Goal: Information Seeking & Learning: Learn about a topic

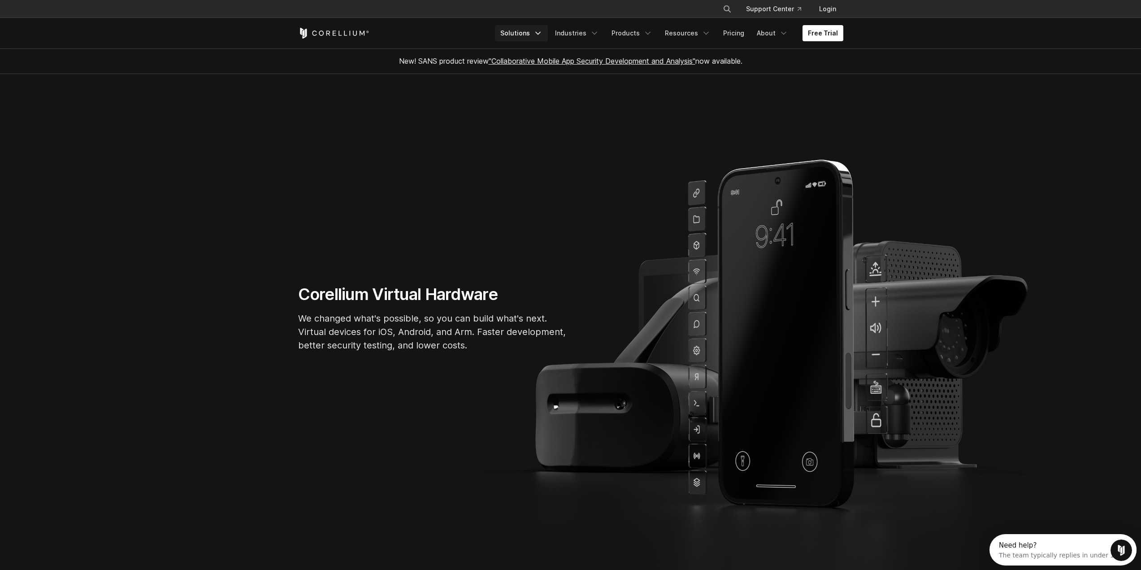
click at [530, 34] on link "Solutions" at bounding box center [521, 33] width 53 height 16
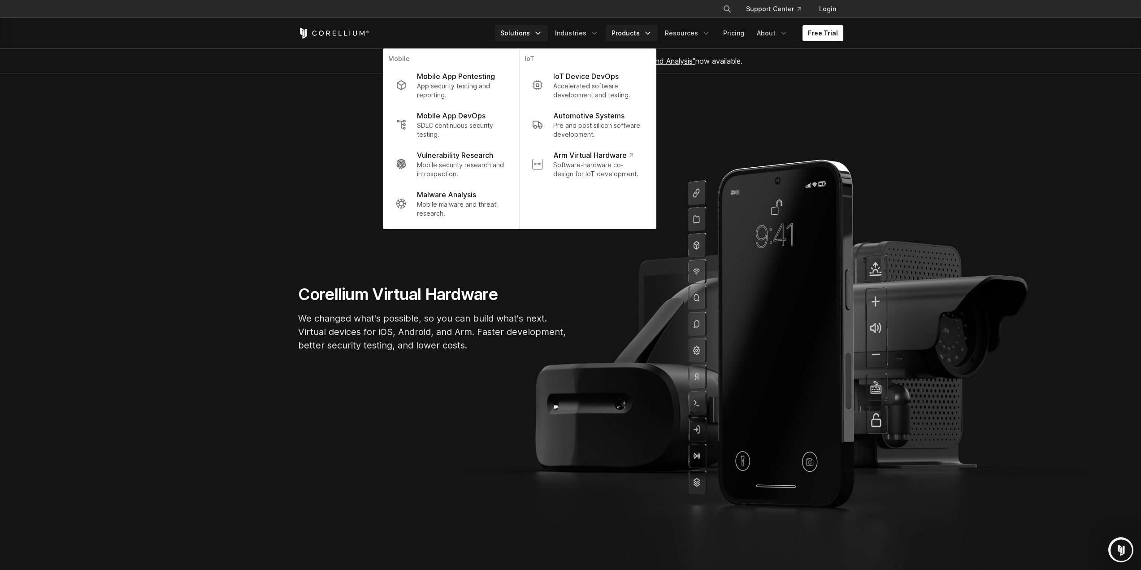
click at [648, 29] on icon "Navigation Menu" at bounding box center [647, 33] width 9 height 9
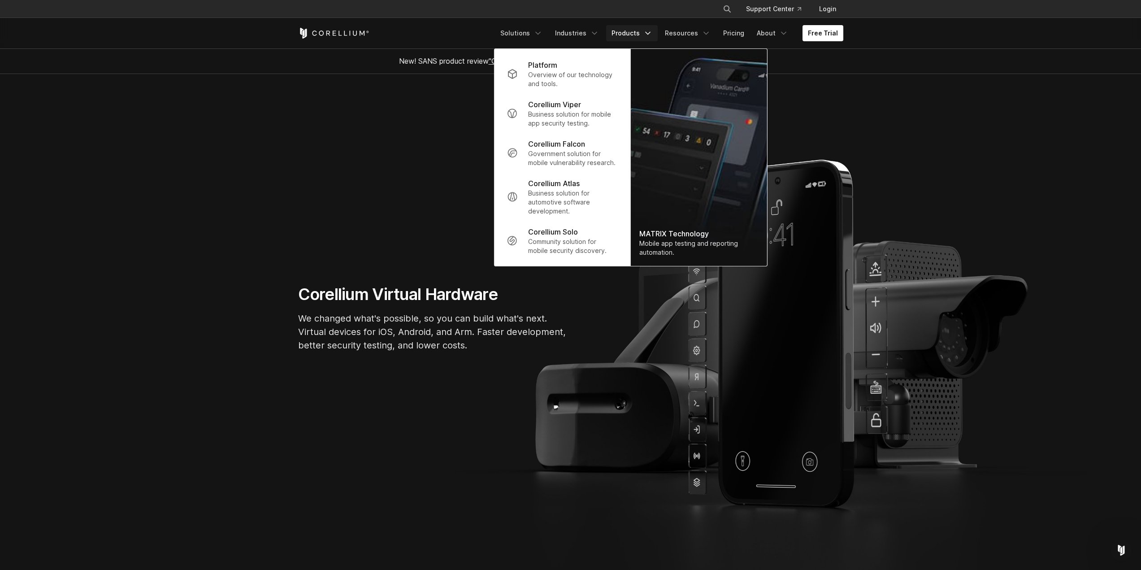
click at [424, 272] on section "Corellium Virtual Hardware We changed what's possible, so you can build what's …" at bounding box center [570, 322] width 1141 height 496
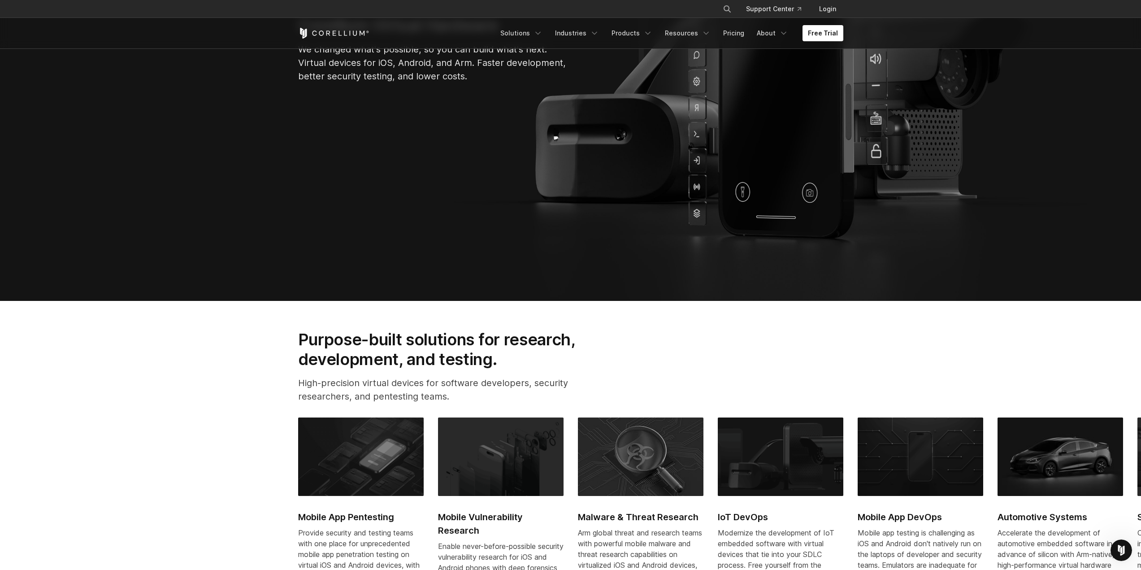
scroll to position [493, 0]
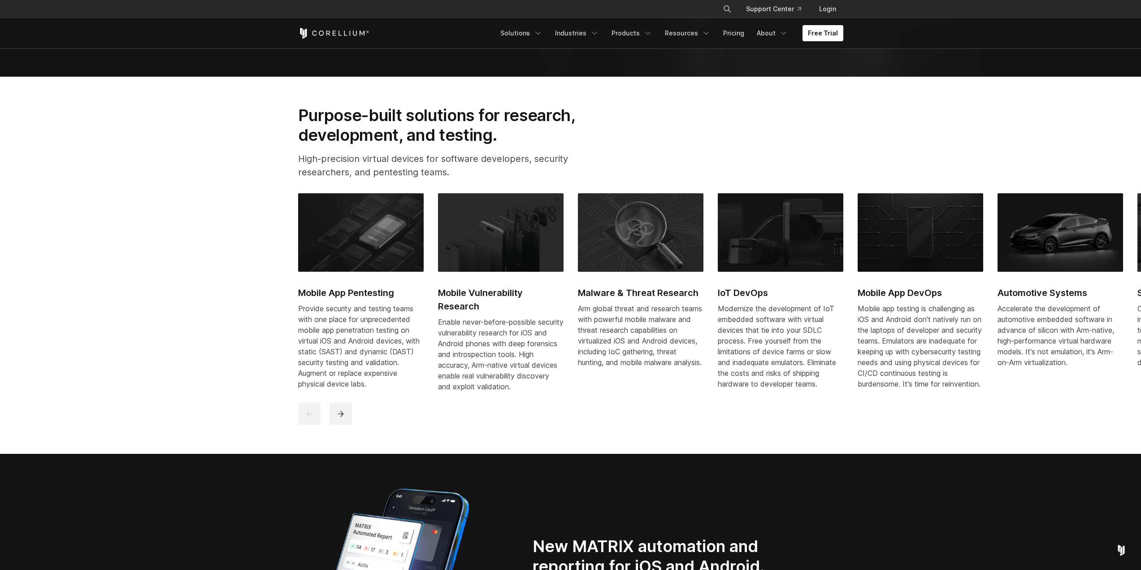
click at [363, 290] on h2 "Mobile App Pentesting" at bounding box center [361, 292] width 126 height 13
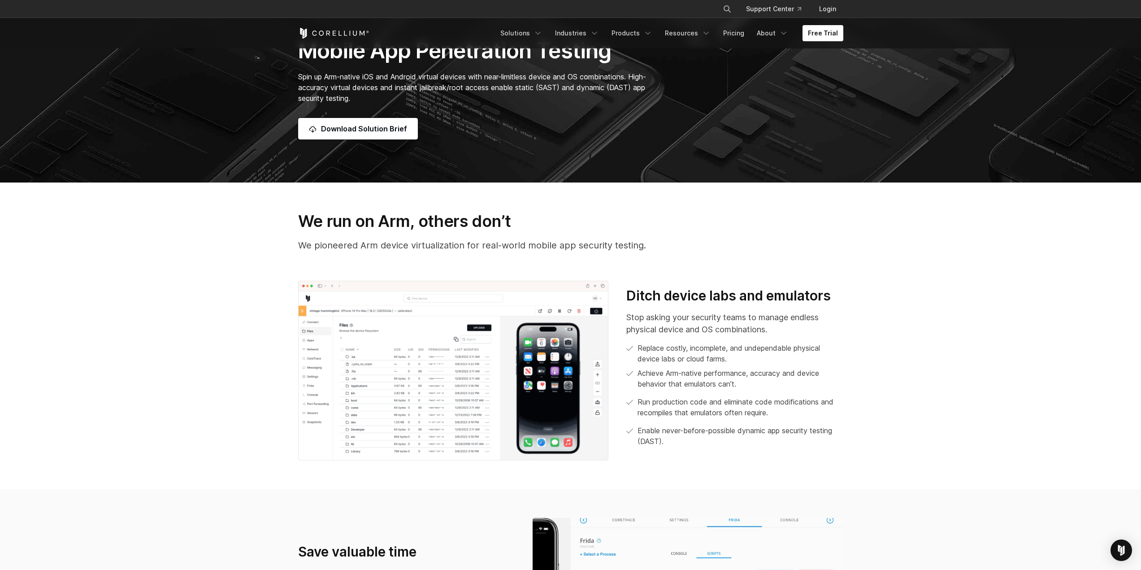
scroll to position [583, 0]
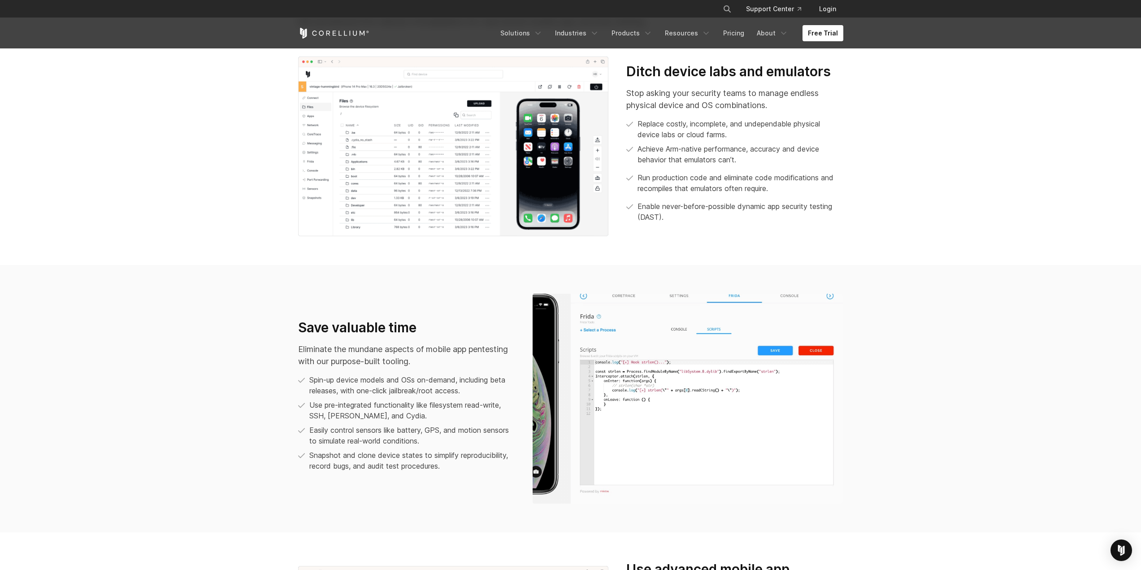
drag, startPoint x: 79, startPoint y: 134, endPoint x: 85, endPoint y: 135, distance: 5.5
click at [80, 134] on section "We run on Arm, others don’t We pioneered Arm device virtualization for real-wor…" at bounding box center [570, 111] width 1141 height 307
